Goal: Information Seeking & Learning: Learn about a topic

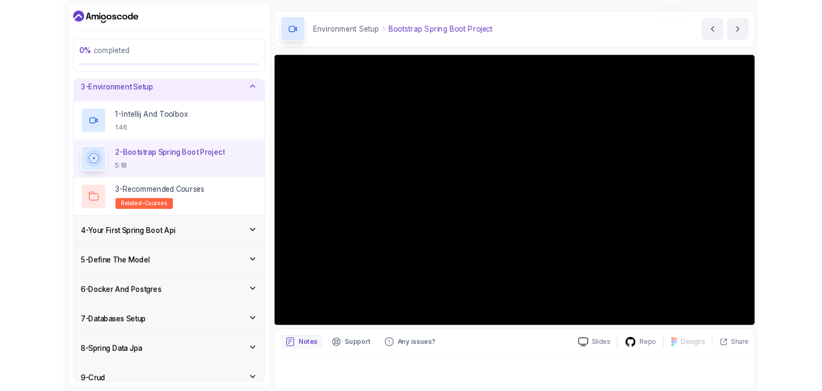
scroll to position [96, 0]
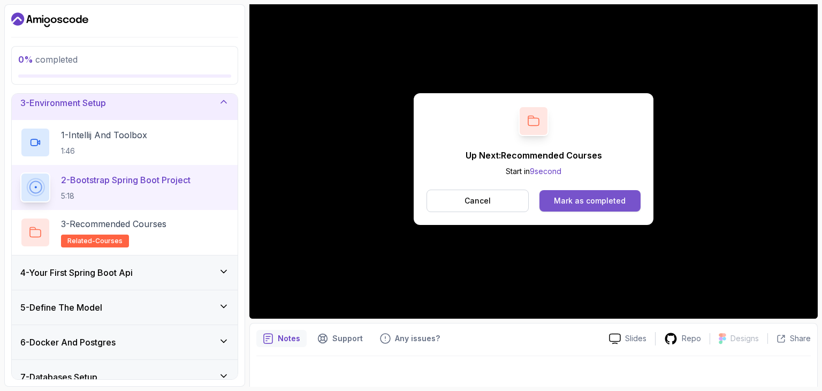
click at [594, 197] on div "Mark as completed" at bounding box center [590, 200] width 72 height 11
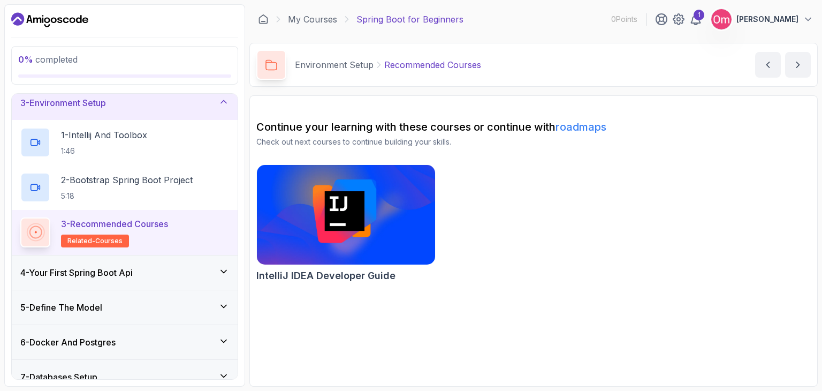
click at [327, 210] on img at bounding box center [346, 214] width 187 height 105
click at [224, 269] on icon at bounding box center [223, 271] width 11 height 11
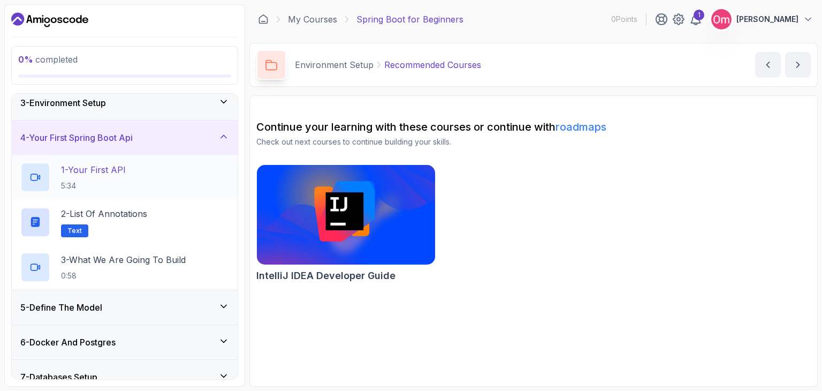
click at [115, 185] on p "5:34" at bounding box center [93, 185] width 65 height 11
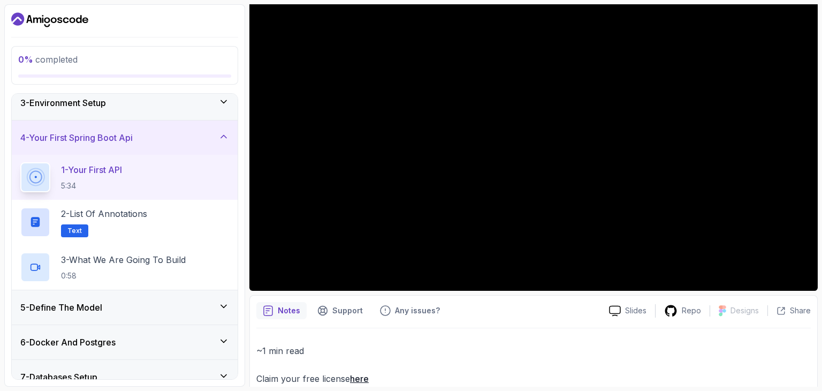
scroll to position [126, 0]
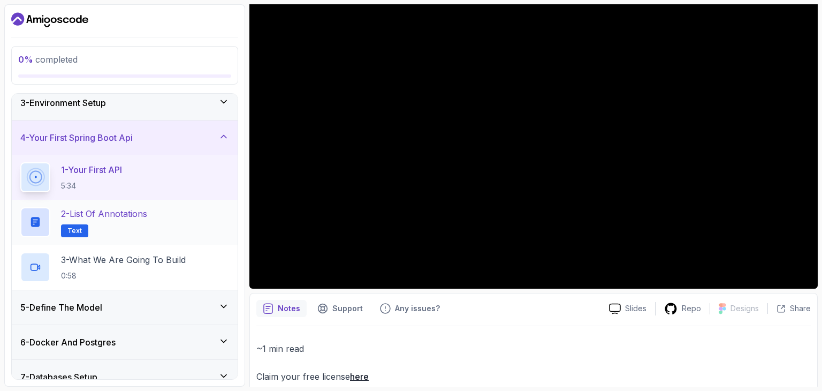
click at [131, 215] on p "2 - List of Annotations" at bounding box center [104, 213] width 86 height 13
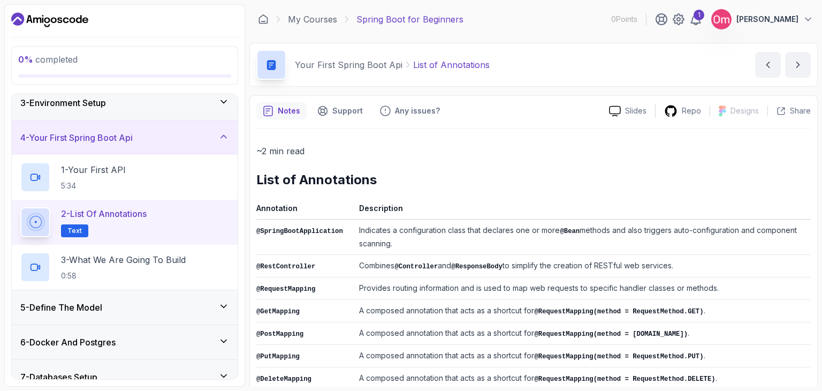
click at [346, 207] on th "Annotation" at bounding box center [305, 210] width 98 height 18
click at [355, 230] on td "Indicates a configuration class that declares one or more @Bean methods and als…" at bounding box center [583, 236] width 456 height 35
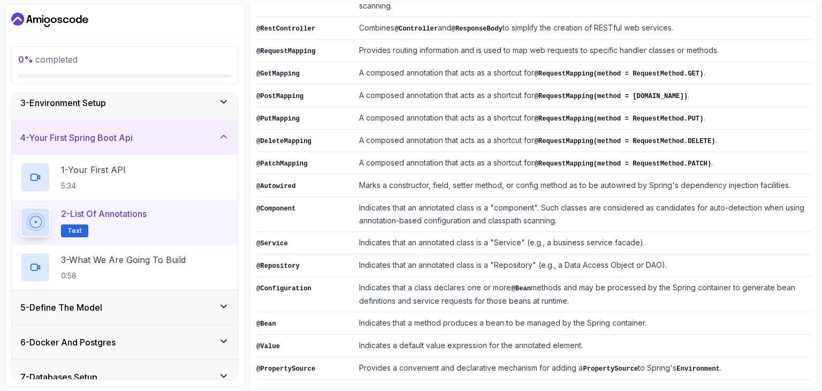
scroll to position [263, 0]
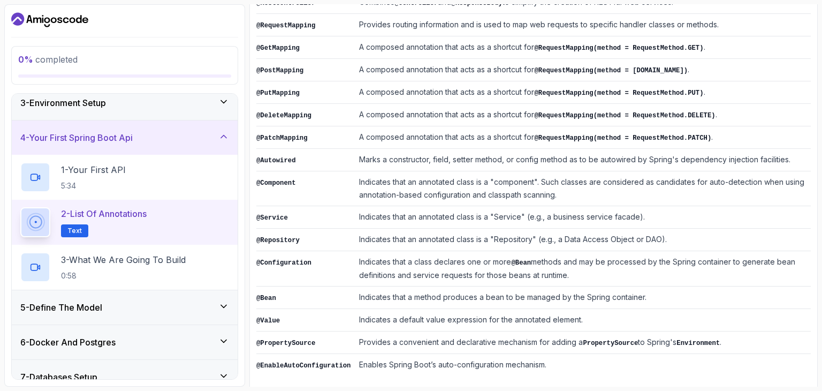
click at [71, 232] on span "Text" at bounding box center [74, 230] width 14 height 9
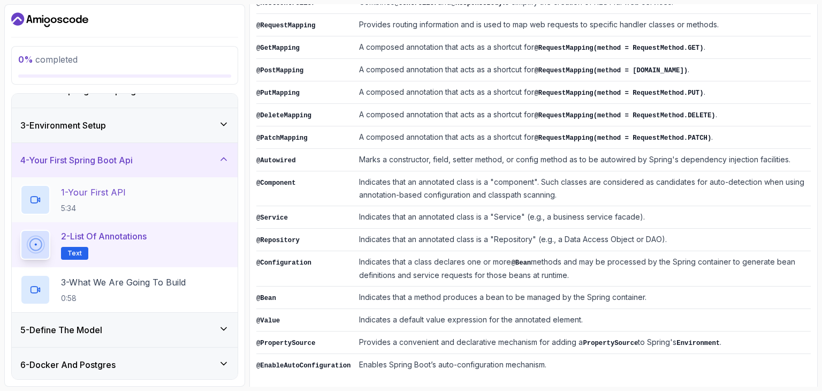
click at [109, 196] on p "1 - Your First API" at bounding box center [93, 192] width 65 height 13
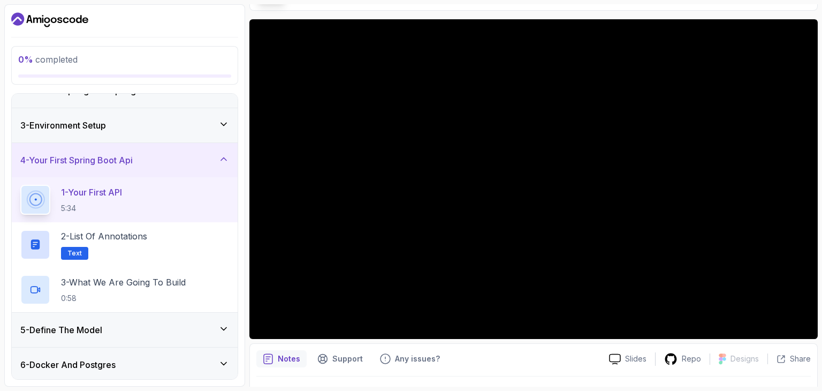
scroll to position [77, 0]
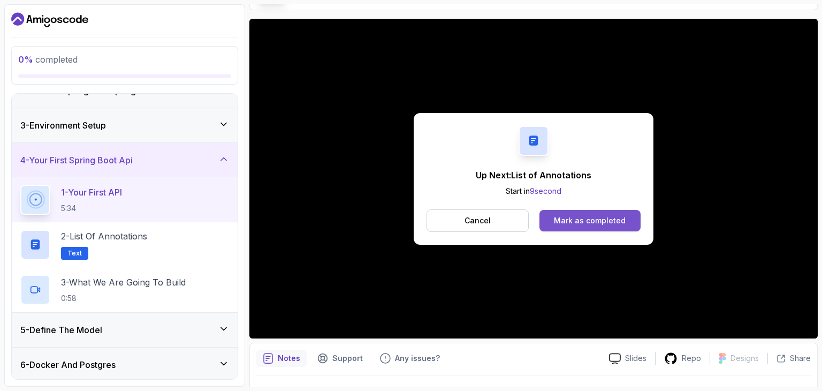
click at [602, 220] on div "Mark as completed" at bounding box center [590, 220] width 72 height 11
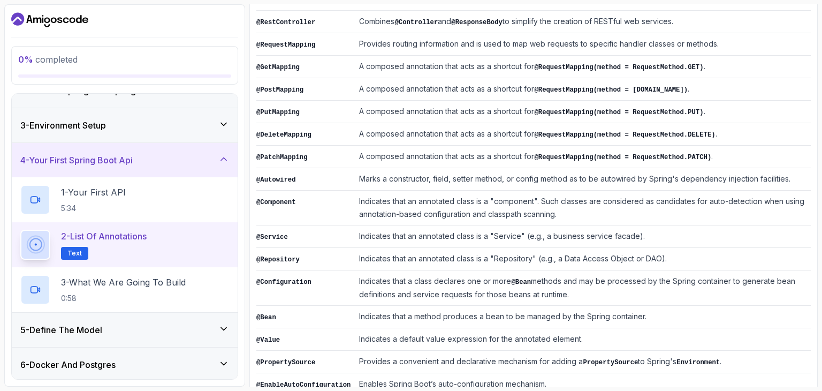
scroll to position [161, 0]
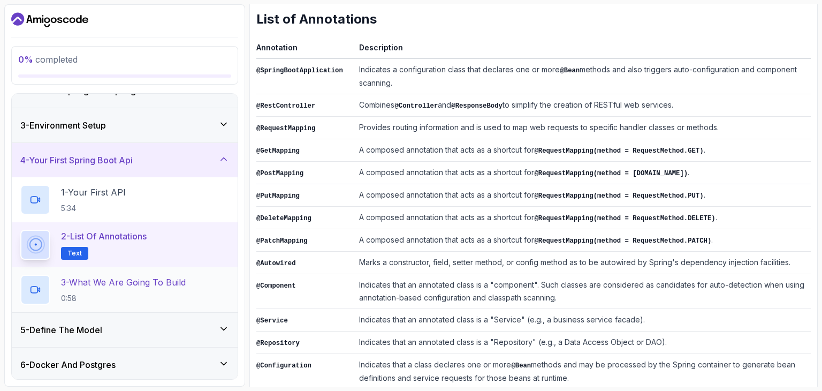
click at [93, 297] on p "0:58" at bounding box center [123, 298] width 125 height 11
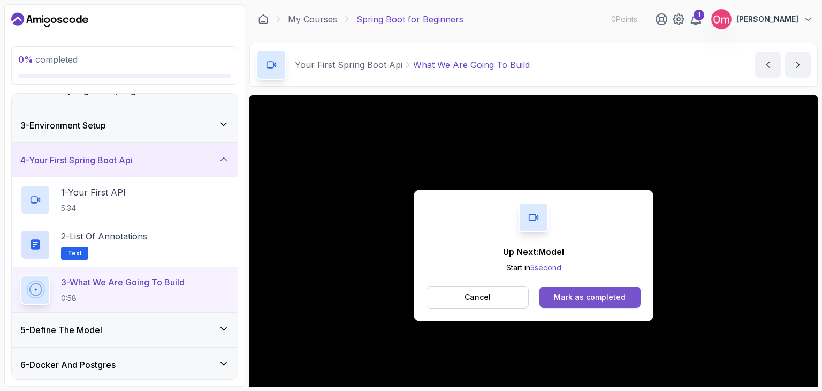
click at [571, 292] on div "Mark as completed" at bounding box center [590, 297] width 72 height 11
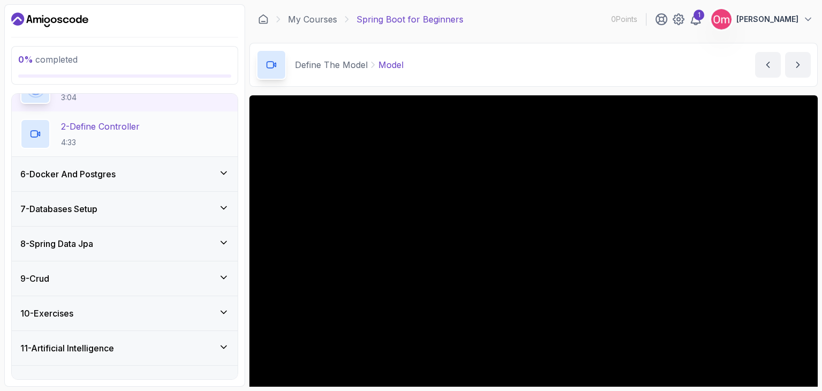
scroll to position [199, 0]
click at [228, 274] on icon at bounding box center [223, 278] width 11 height 11
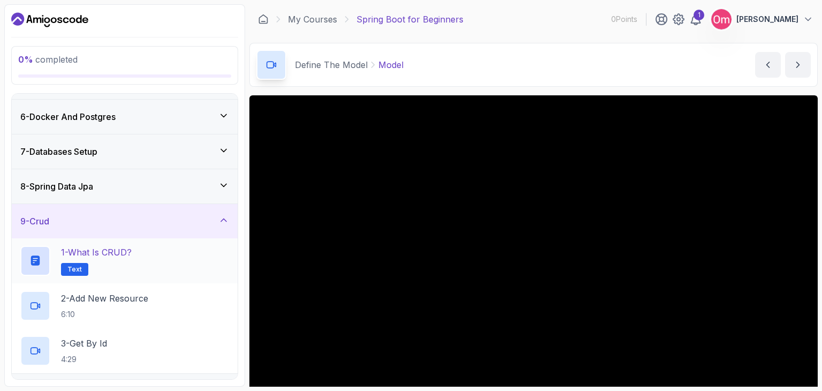
scroll to position [167, 0]
click at [226, 219] on icon at bounding box center [223, 221] width 11 height 11
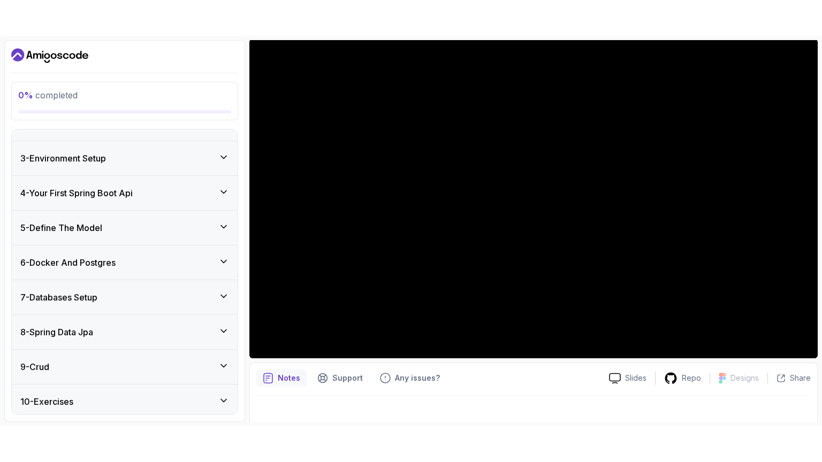
scroll to position [60, 0]
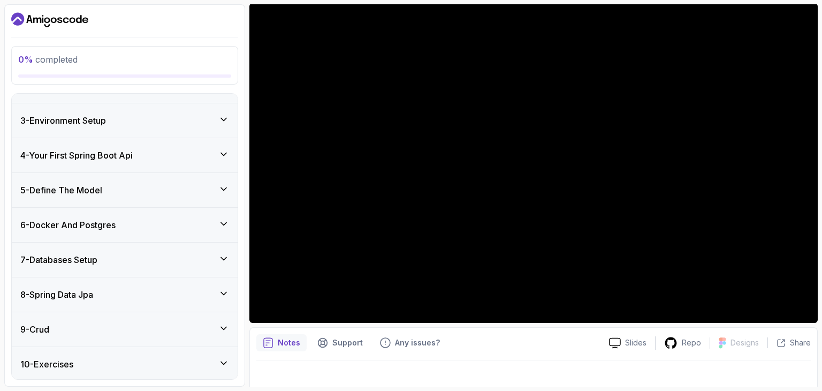
click at [220, 292] on icon at bounding box center [223, 293] width 11 height 11
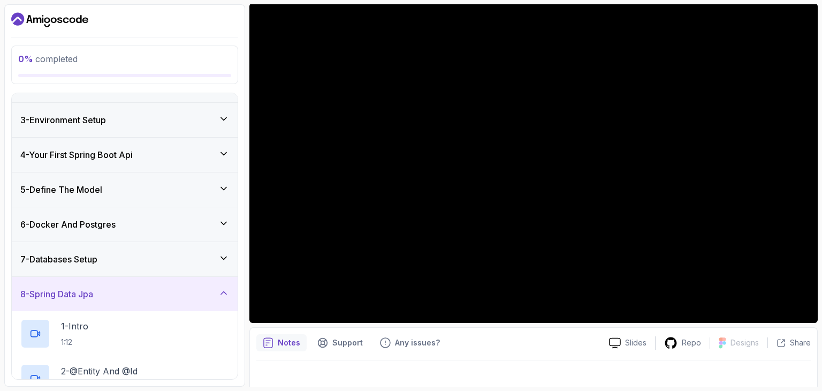
scroll to position [0, 0]
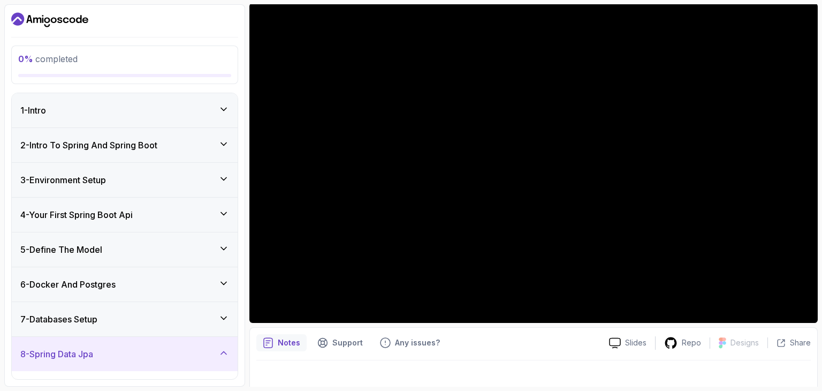
click at [224, 213] on icon at bounding box center [223, 213] width 11 height 11
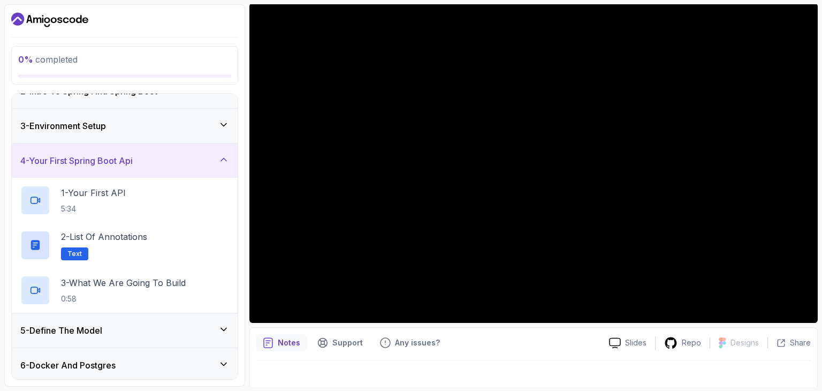
scroll to position [103, 0]
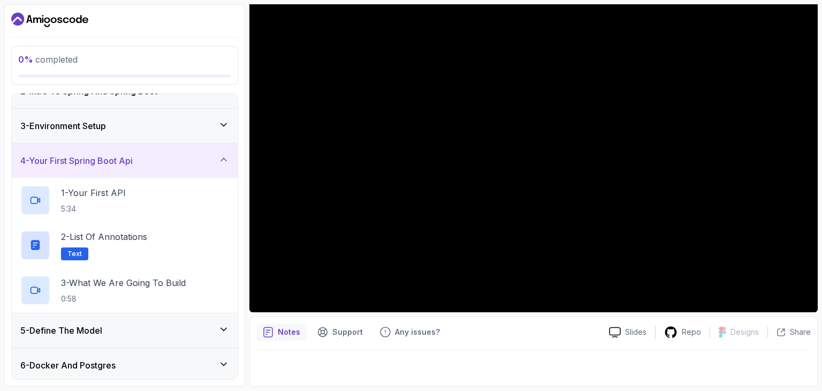
click at [225, 116] on div "3 - Environment Setup" at bounding box center [125, 126] width 226 height 34
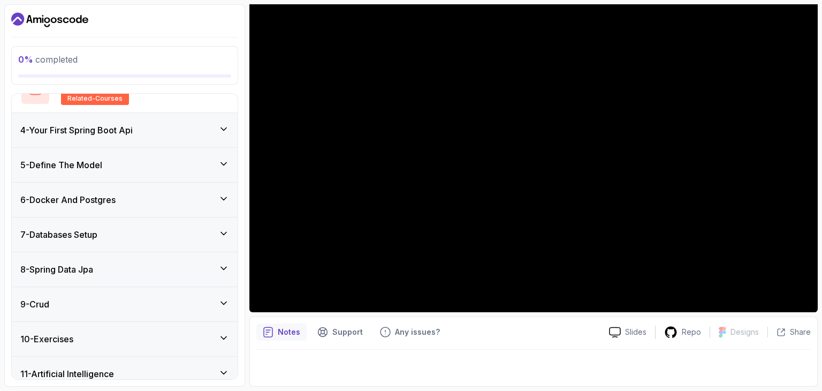
scroll to position [224, 0]
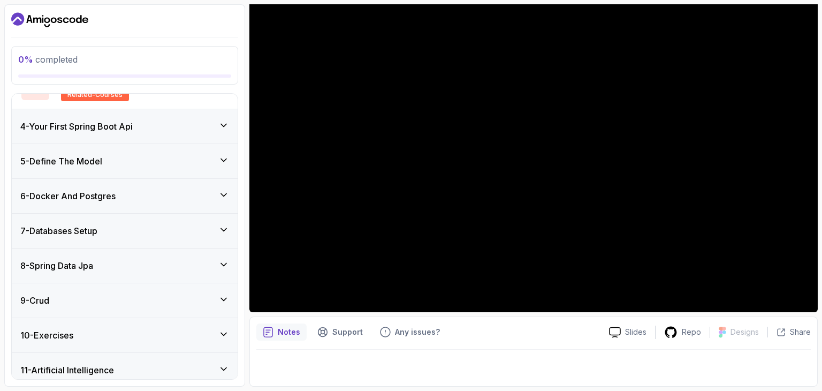
click at [220, 157] on icon at bounding box center [223, 160] width 11 height 11
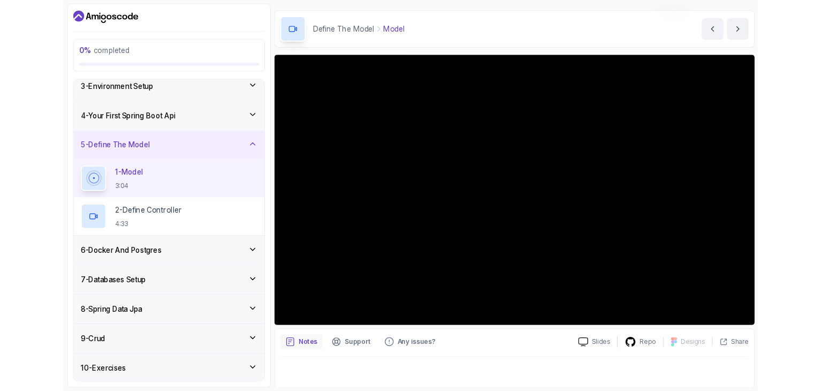
scroll to position [103, 0]
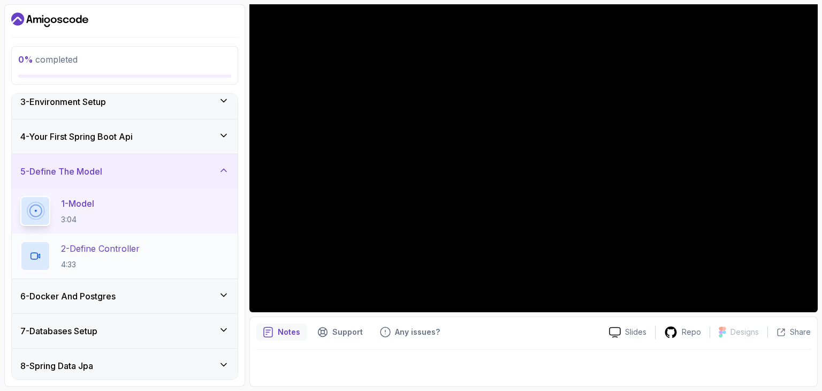
click at [158, 247] on div "2 - Define Controller 4:33" at bounding box center [124, 256] width 209 height 30
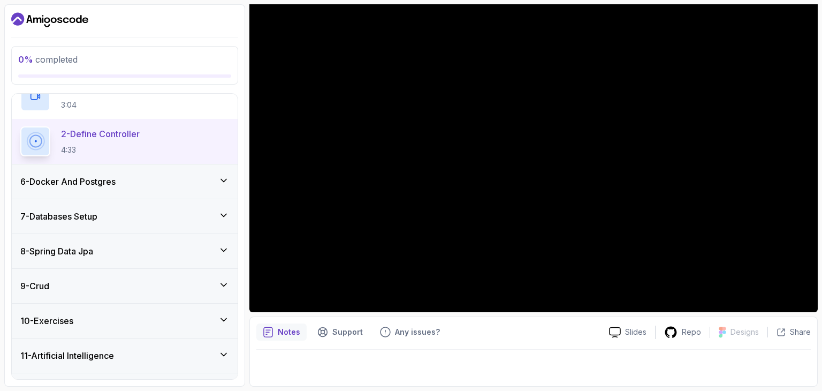
scroll to position [219, 0]
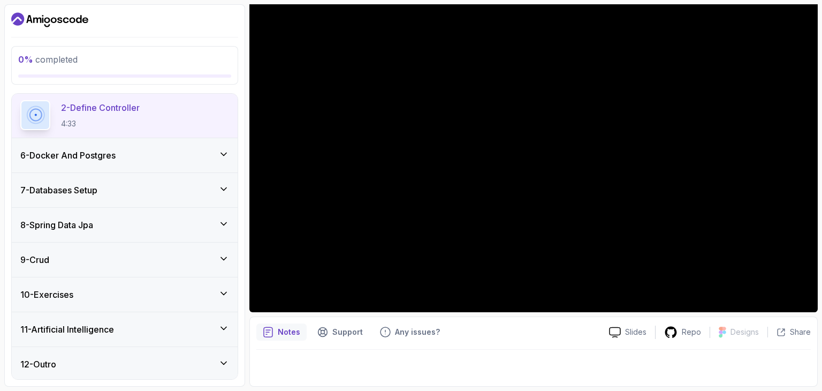
click at [229, 149] on div "6 - Docker And Postgres" at bounding box center [125, 155] width 226 height 34
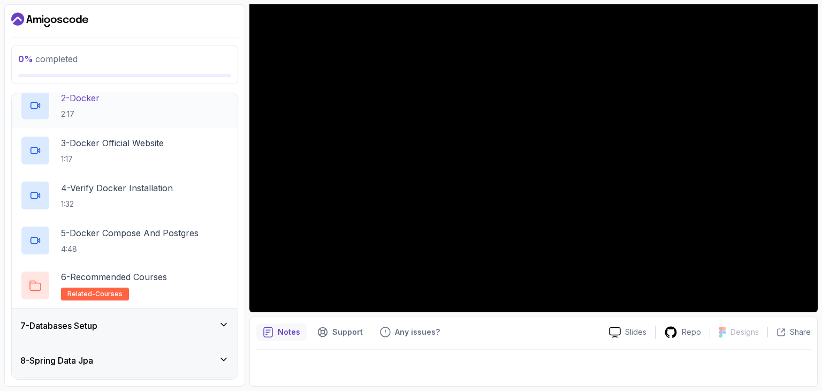
scroll to position [291, 0]
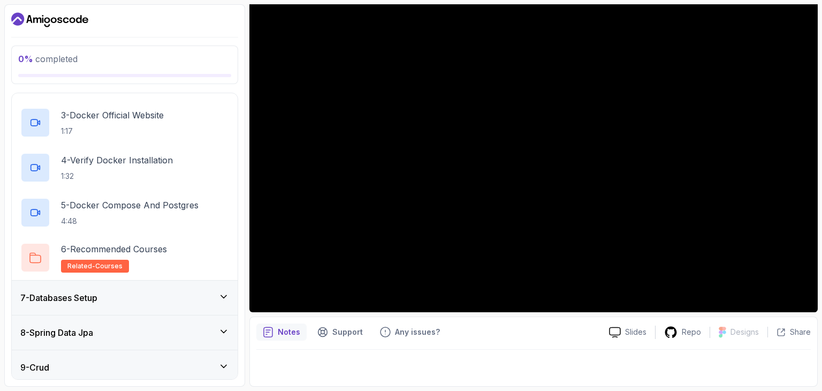
click at [228, 298] on icon at bounding box center [223, 296] width 11 height 11
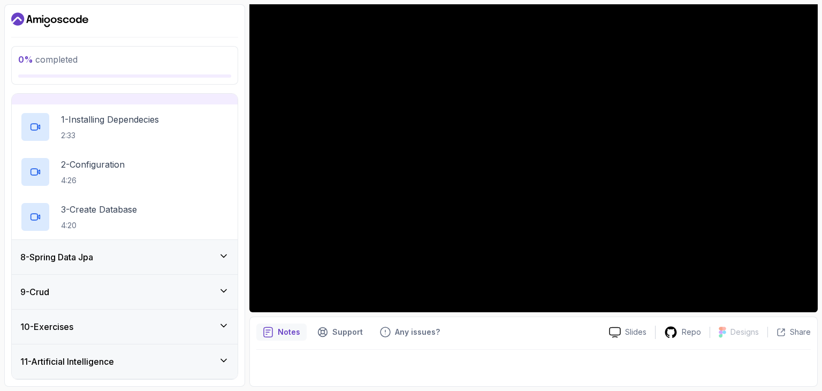
scroll to position [264, 0]
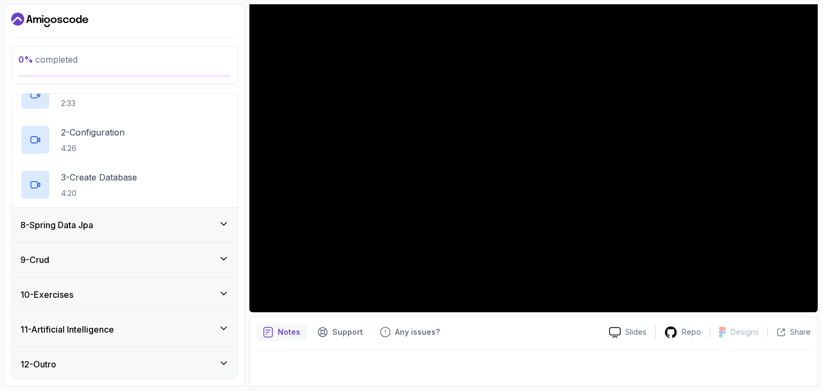
click at [231, 227] on div "8 - Spring Data Jpa" at bounding box center [125, 225] width 226 height 34
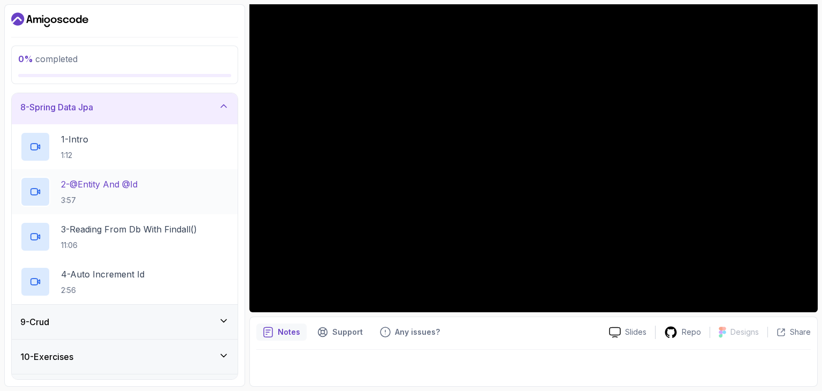
scroll to position [250, 0]
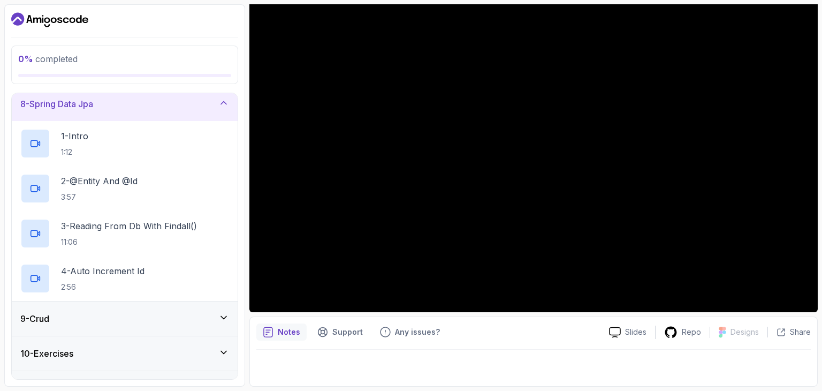
click at [223, 312] on icon at bounding box center [223, 317] width 11 height 11
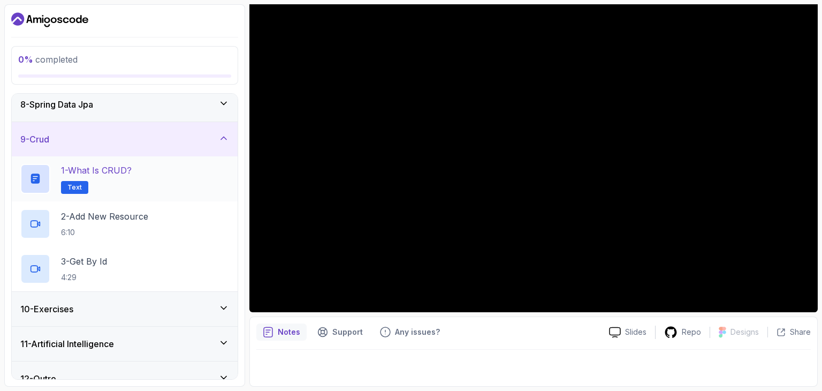
scroll to position [264, 0]
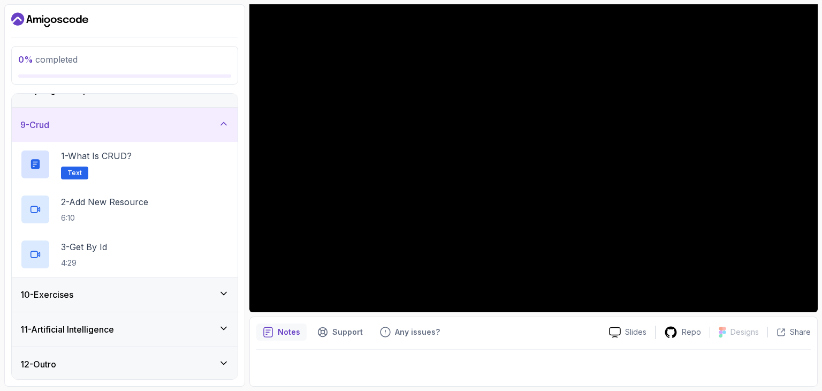
click at [225, 289] on icon at bounding box center [223, 293] width 11 height 11
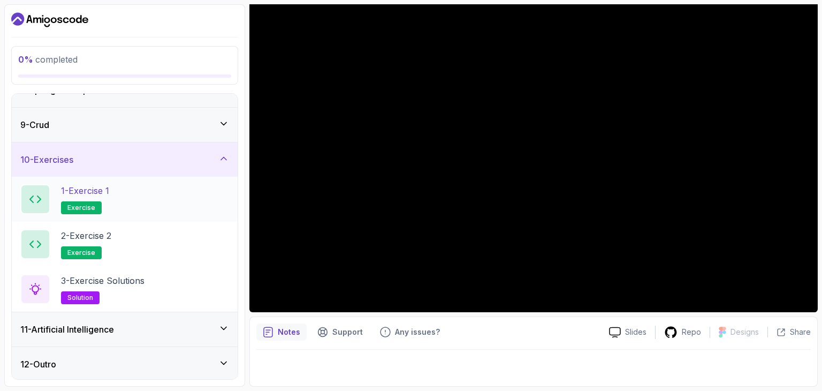
click at [125, 190] on div "1 - Exercise 1 exercise" at bounding box center [124, 199] width 209 height 30
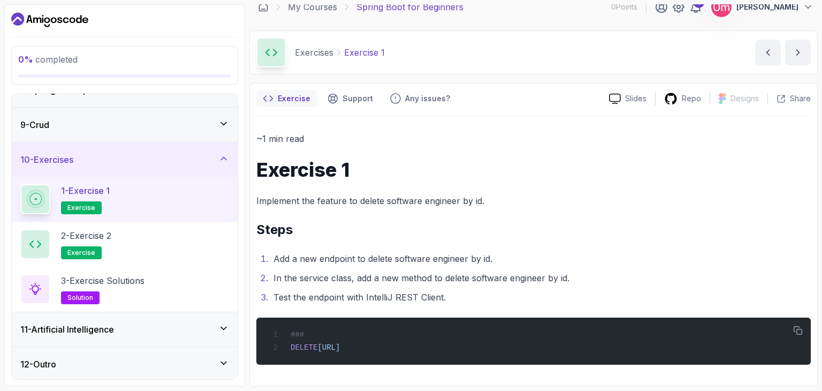
scroll to position [12, 0]
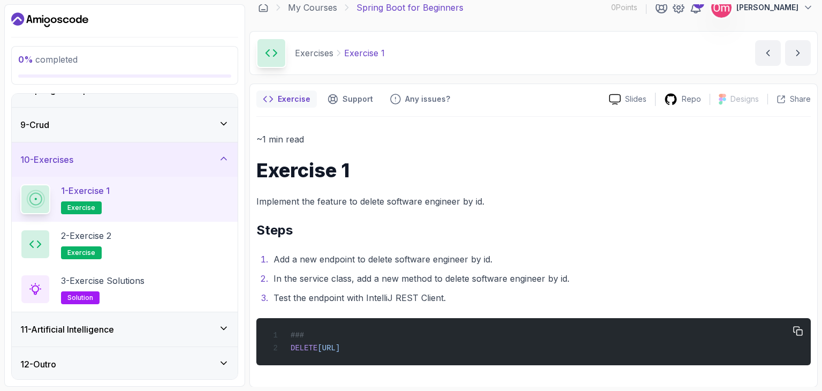
click at [340, 345] on span "http://localhost:8080/api/v1/software-engineers/1" at bounding box center [328, 348] width 22 height 9
click at [364, 252] on li "Add a new endpoint to delete software engineer by id." at bounding box center [540, 258] width 540 height 15
click at [482, 212] on div "~1 min read Exercise 1 Implement the feature to delete software engineer by id.…" at bounding box center [533, 248] width 554 height 233
click at [471, 270] on ol "Add a new endpoint to delete software engineer by id. In the service class, add…" at bounding box center [533, 278] width 554 height 54
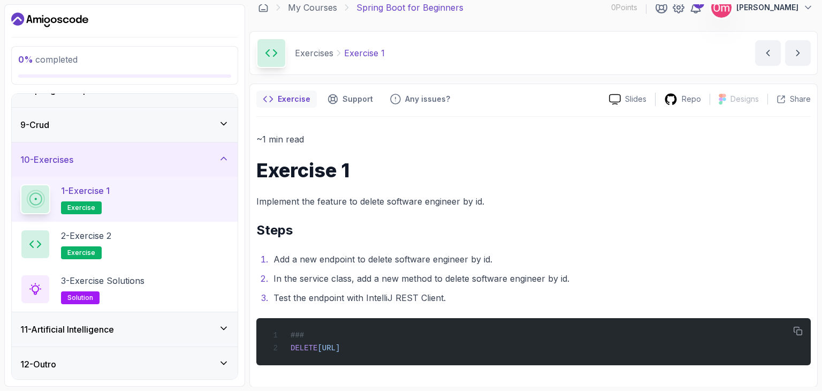
click at [471, 271] on li "In the service class, add a new method to delete software engineer by id." at bounding box center [540, 278] width 540 height 15
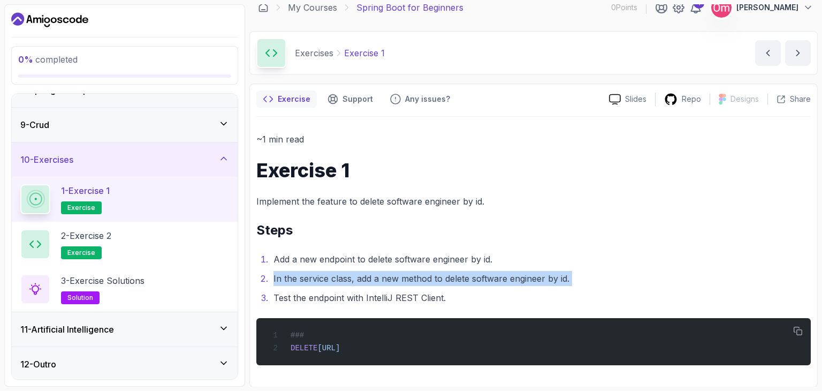
click at [471, 271] on li "In the service class, add a new method to delete software engineer by id." at bounding box center [540, 278] width 540 height 15
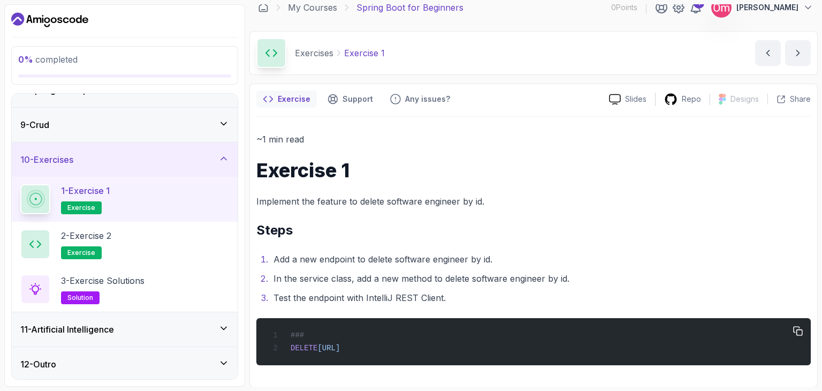
click at [340, 348] on span "http://localhost:8080/api/v1/software-engineers/1" at bounding box center [328, 348] width 22 height 9
click at [568, 347] on div "### DELETE http://localhost:8080/api/v1/software-engineers/1" at bounding box center [533, 341] width 537 height 34
click at [79, 207] on span "exercise" at bounding box center [81, 207] width 28 height 9
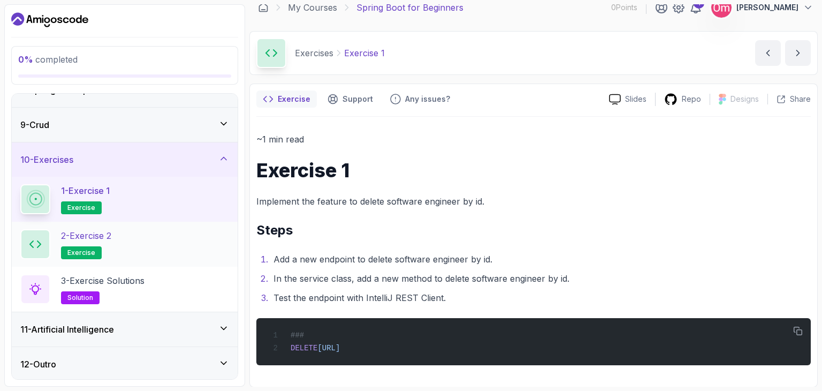
click at [77, 251] on span "exercise" at bounding box center [81, 252] width 28 height 9
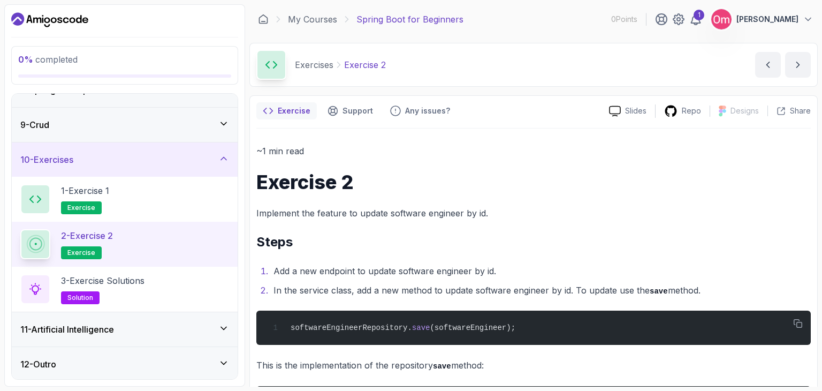
click at [362, 66] on p "Exercise 2" at bounding box center [365, 64] width 42 height 13
click at [393, 110] on icon "Feedback button" at bounding box center [395, 110] width 11 height 11
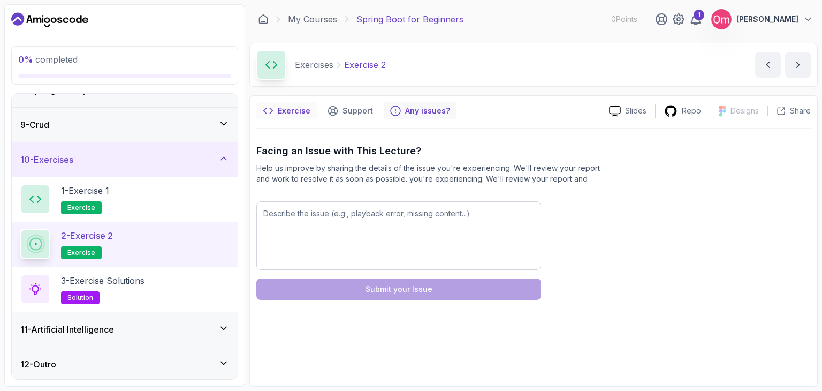
click at [278, 114] on p "Exercise" at bounding box center [294, 110] width 33 height 11
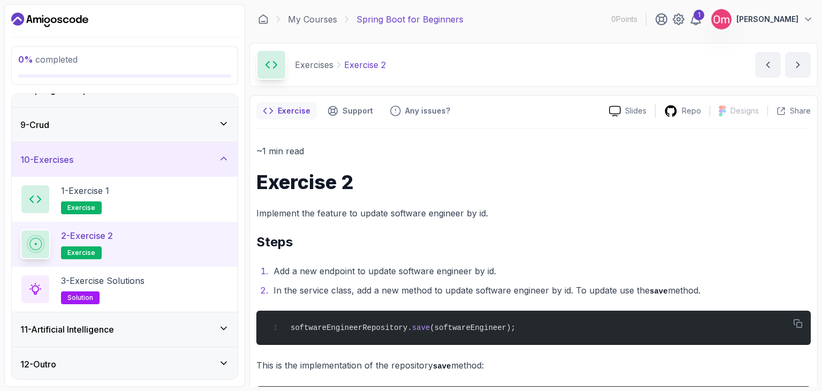
click at [278, 114] on p "Exercise" at bounding box center [294, 110] width 33 height 11
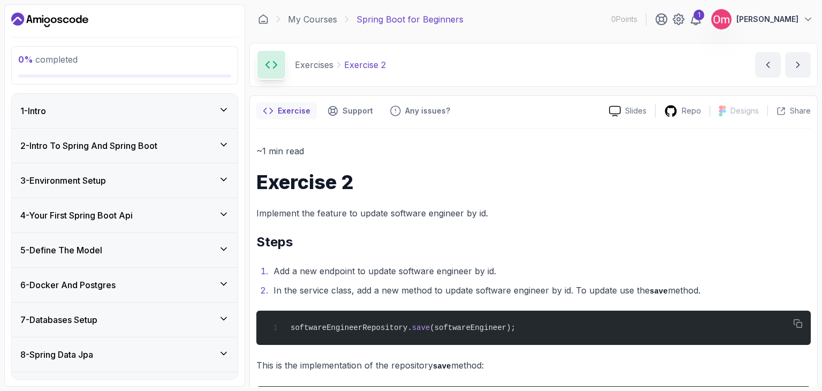
scroll to position [264, 0]
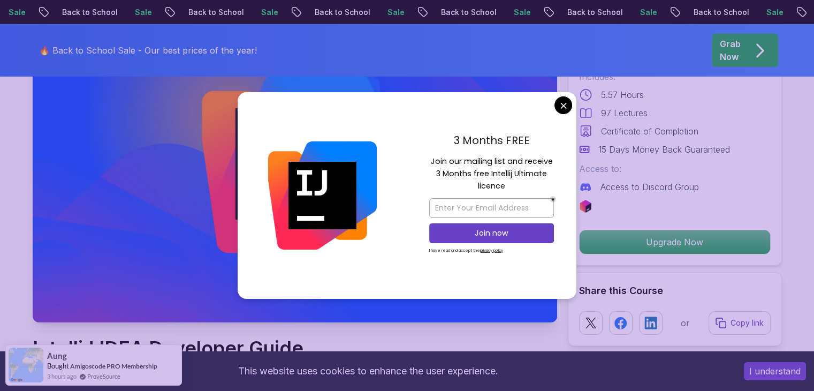
scroll to position [113, 0]
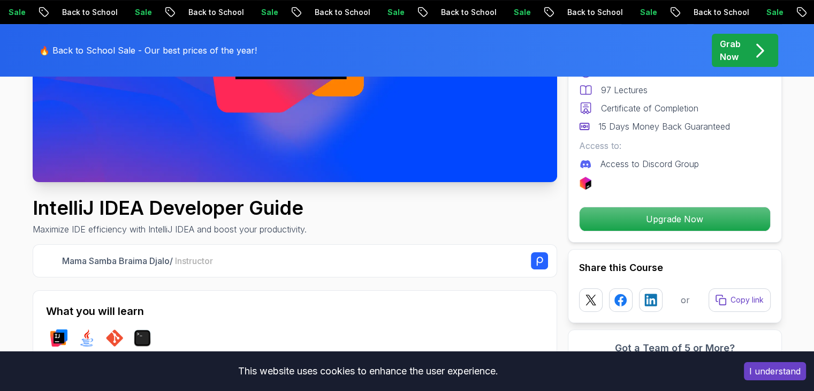
scroll to position [248, 0]
